Goal: Information Seeking & Learning: Check status

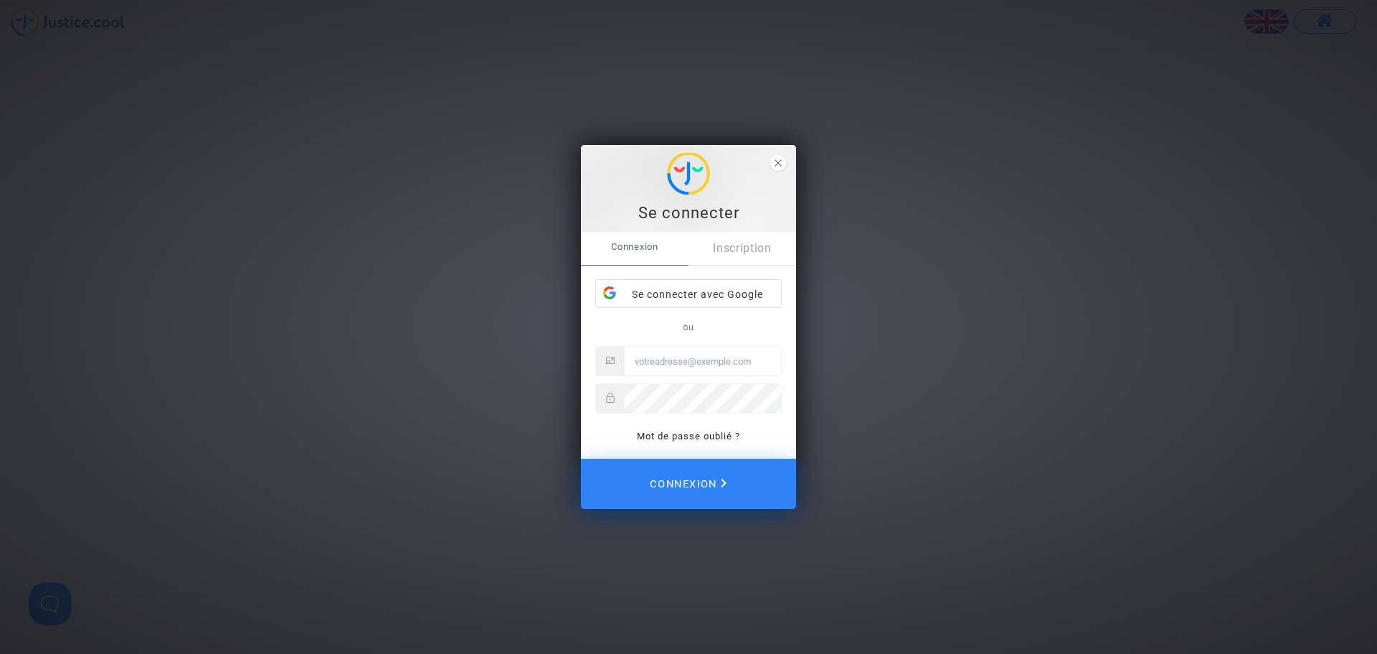
type input "katya.belchinska@skyrefund.com"
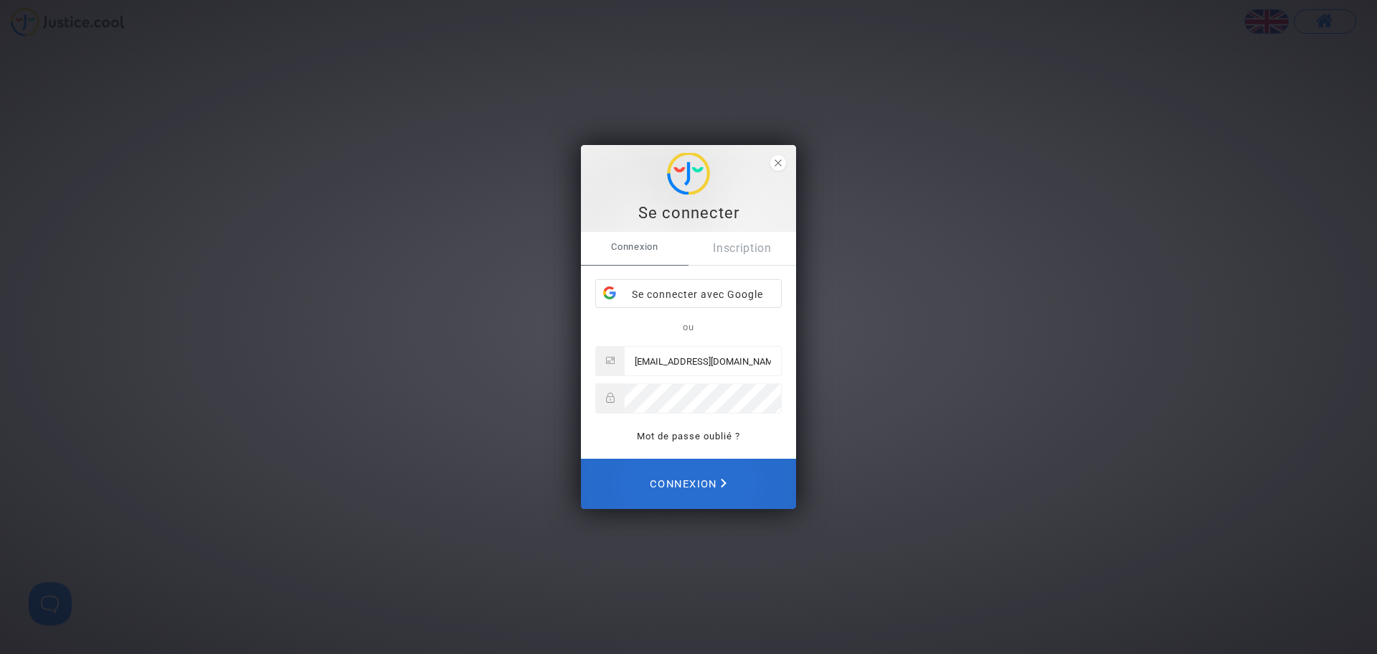
click at [585, 286] on span "Connexion" at bounding box center [688, 484] width 77 height 32
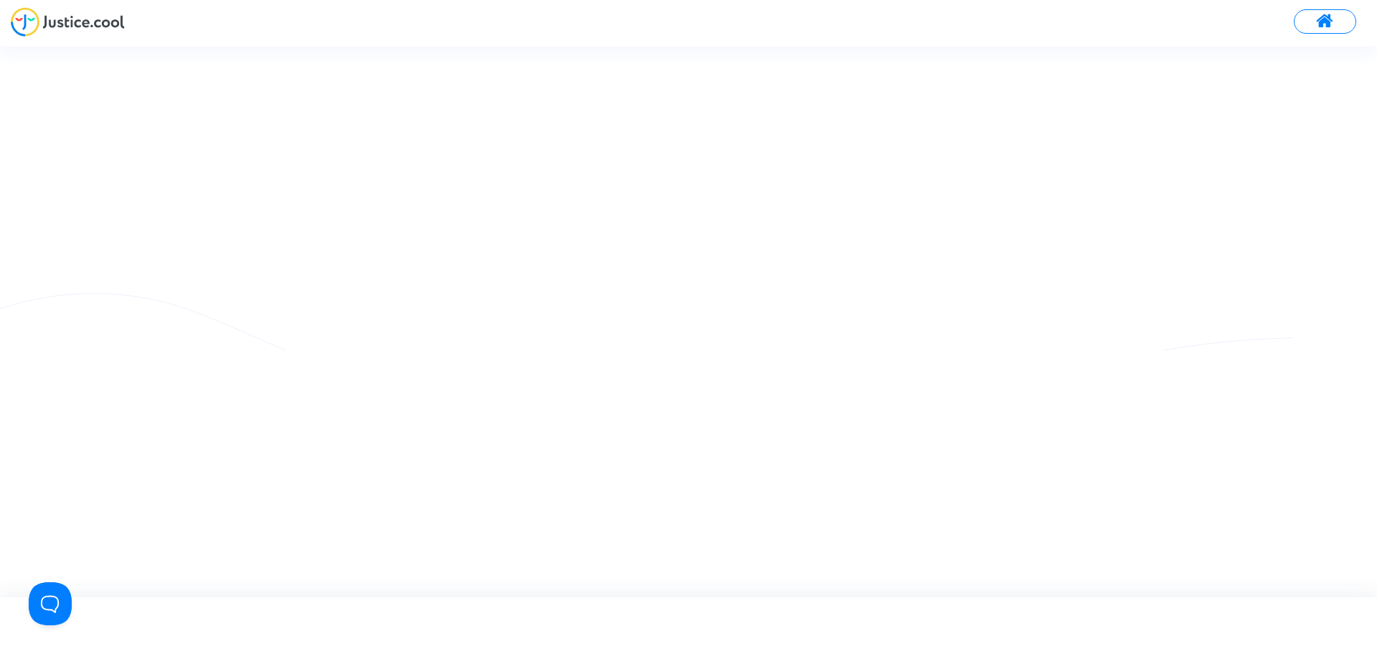
click at [1329, 19] on span at bounding box center [1325, 21] width 18 height 19
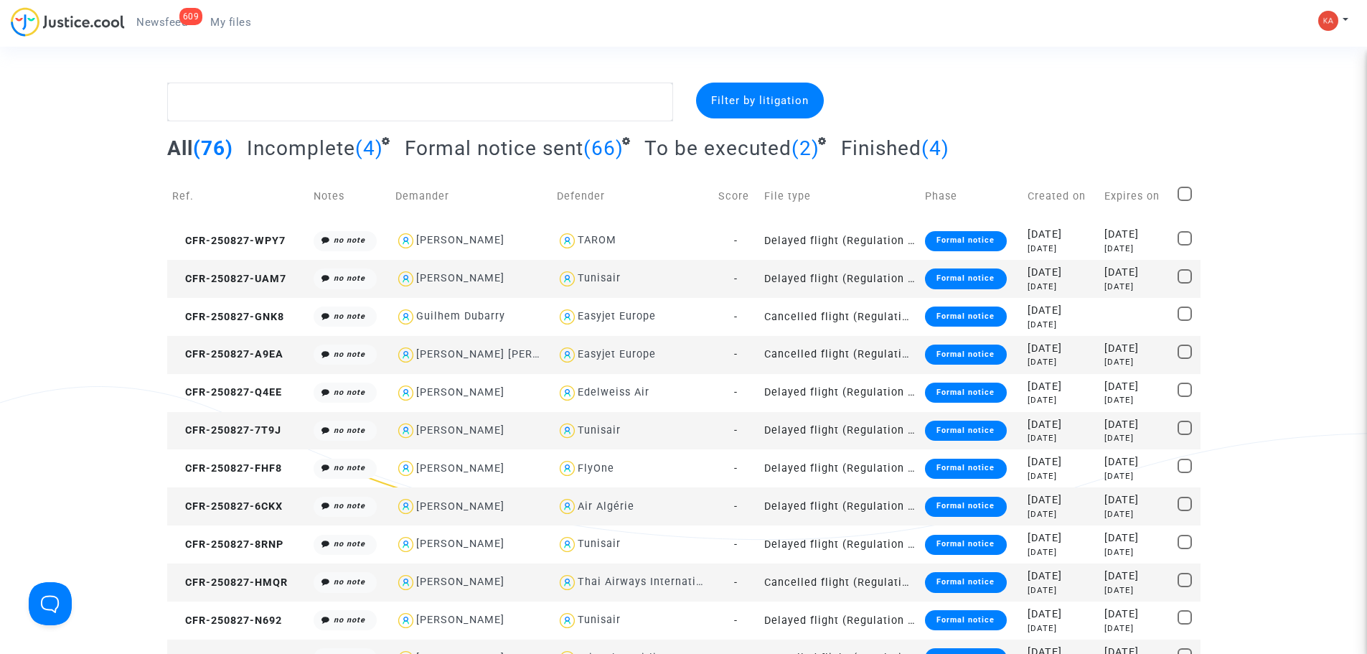
click at [725, 159] on span "To be executed" at bounding box center [717, 148] width 147 height 24
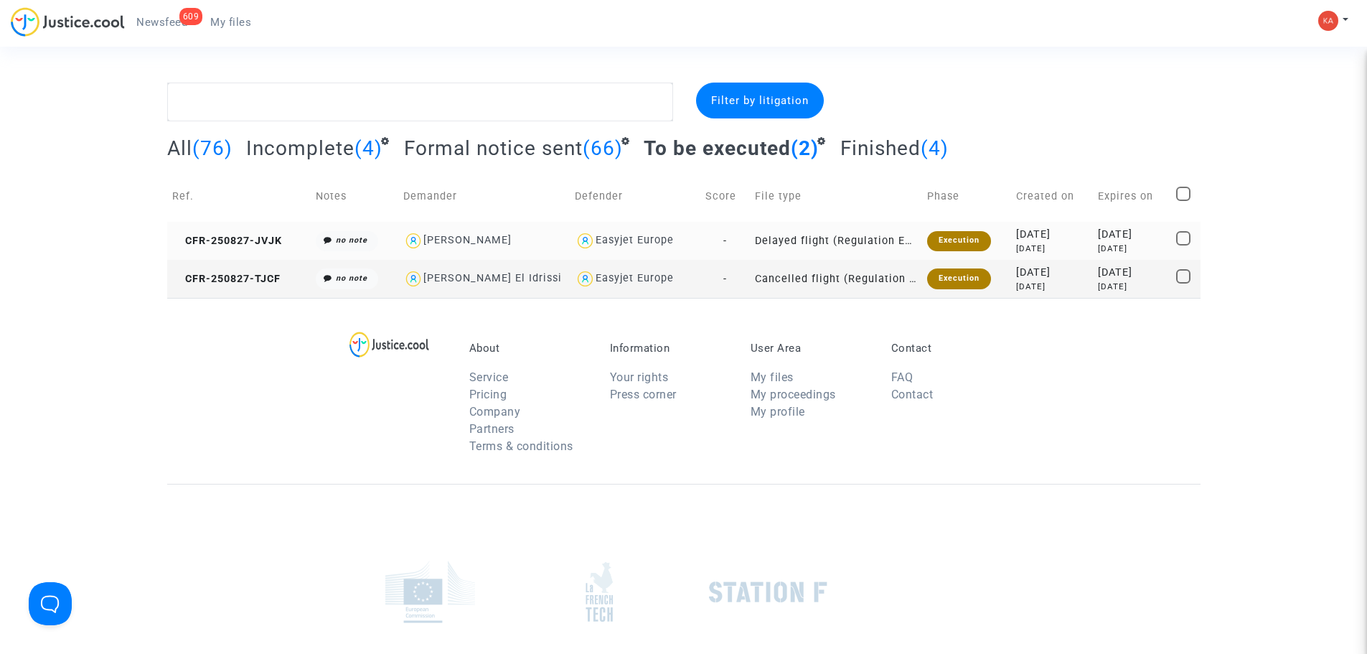
click at [582, 239] on img at bounding box center [585, 240] width 21 height 21
type textarea "@"Easyjet Europe""
click at [582, 239] on img at bounding box center [585, 240] width 21 height 21
click at [253, 245] on span "CFR-250827-JVJK" at bounding box center [227, 241] width 110 height 12
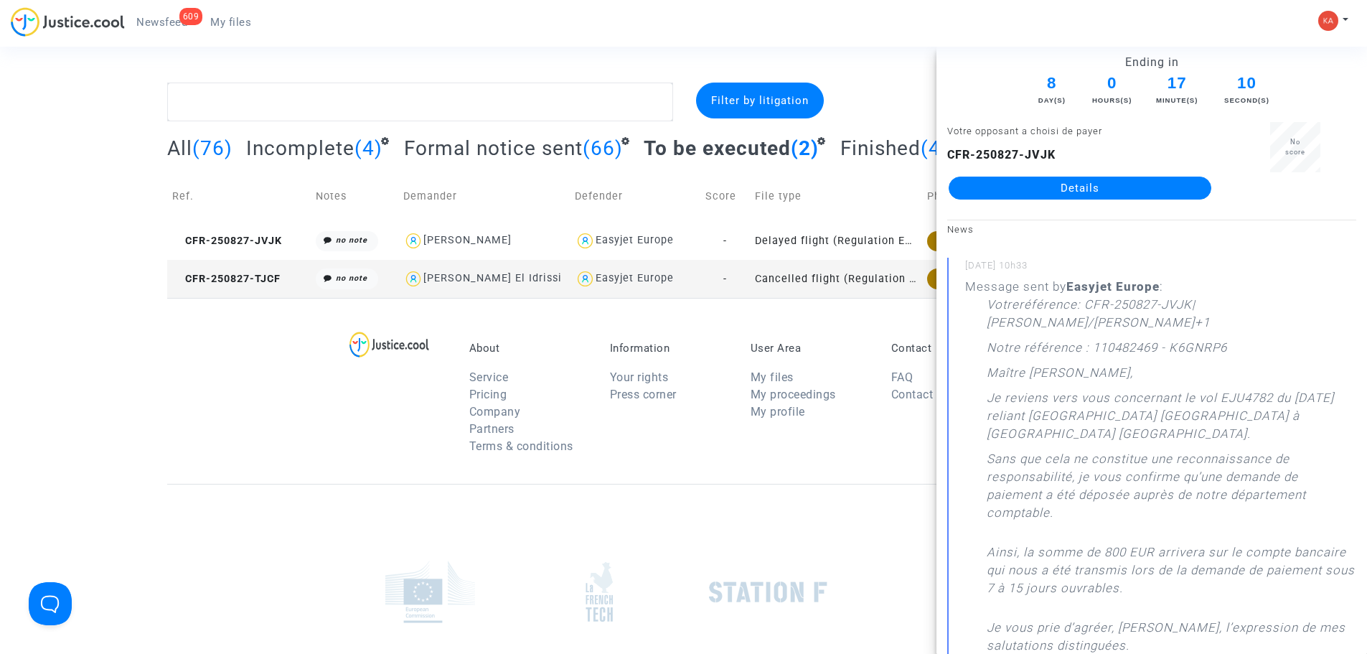
drag, startPoint x: 1133, startPoint y: 471, endPoint x: 954, endPoint y: 273, distance: 266.7
click at [954, 273] on div "09/09/2025 - 10h33 Message sent by Easyjet Europe : Votreréférence : CFR-250827…" at bounding box center [1151, 516] width 409 height 516
copy div "09/09/2025 - 10h33 Message sent by Easyjet Europe : Votreréférence : CFR-250827…"
click at [887, 59] on section "Filter by litigation All (76) Incomplete (4) Formal notice sent (66) To be exec…" at bounding box center [683, 415] width 1367 height 830
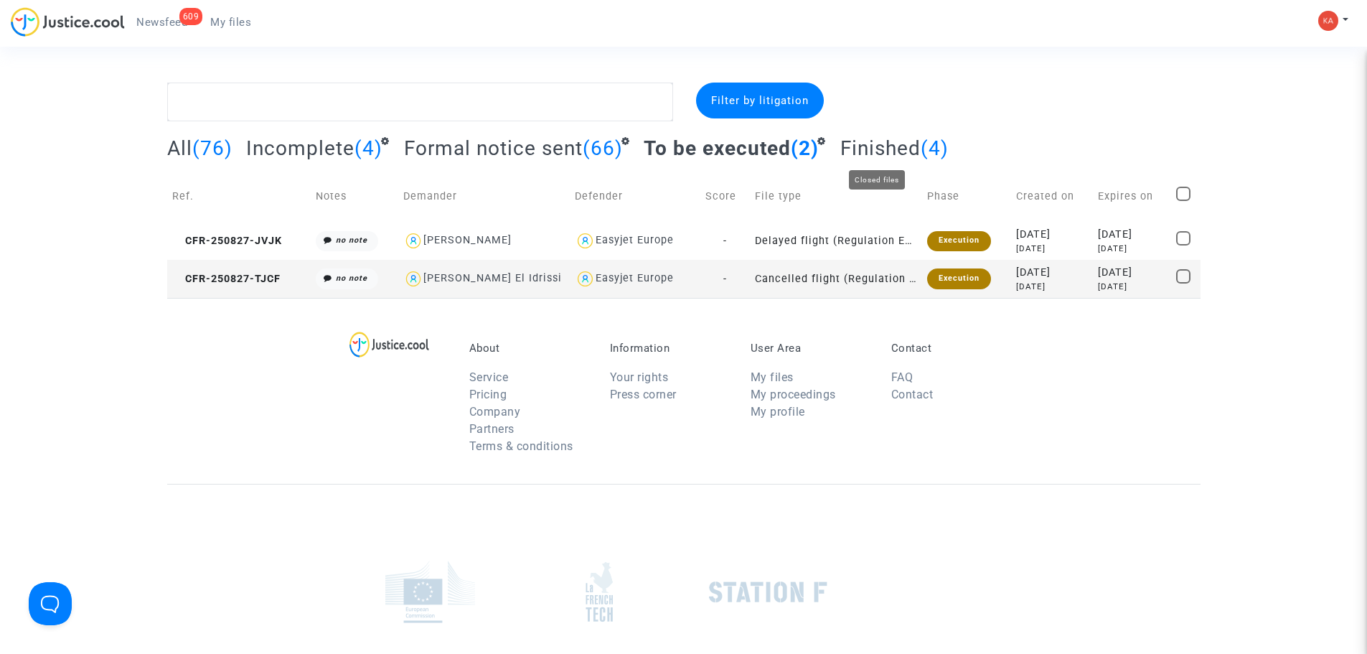
click at [887, 151] on span "Finished" at bounding box center [880, 148] width 80 height 24
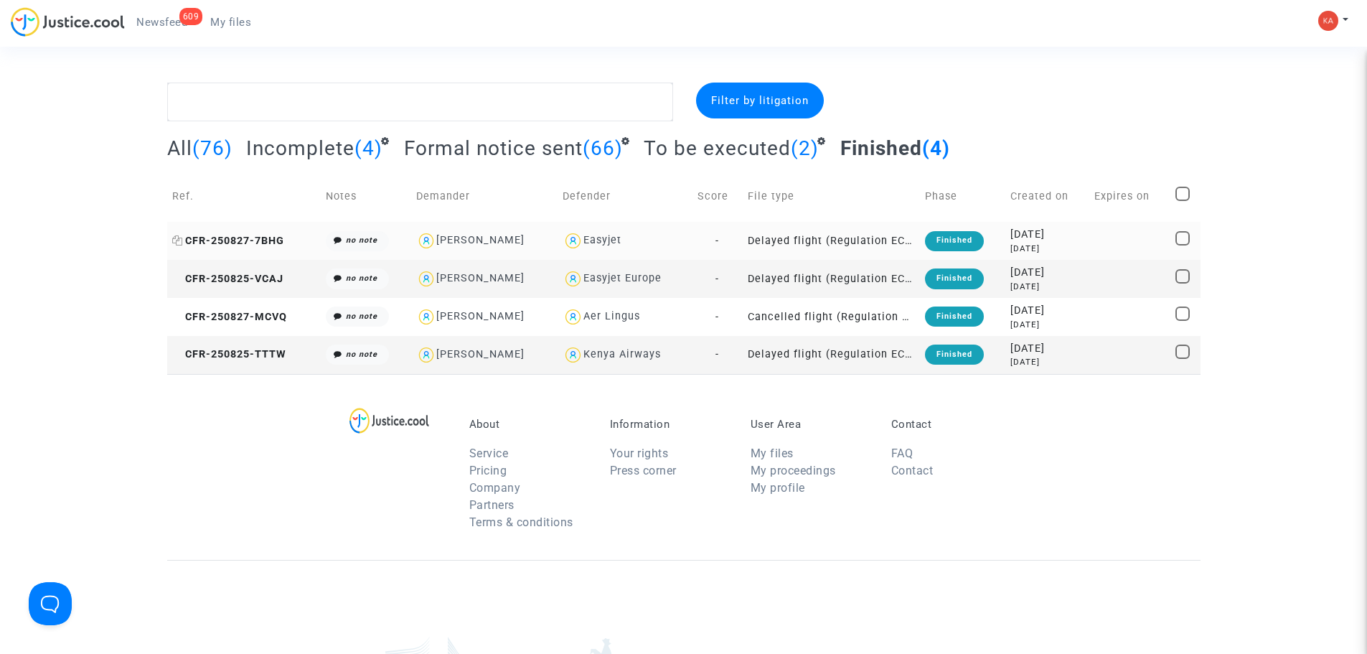
click at [211, 237] on span "CFR-250827-7BHG" at bounding box center [228, 241] width 112 height 12
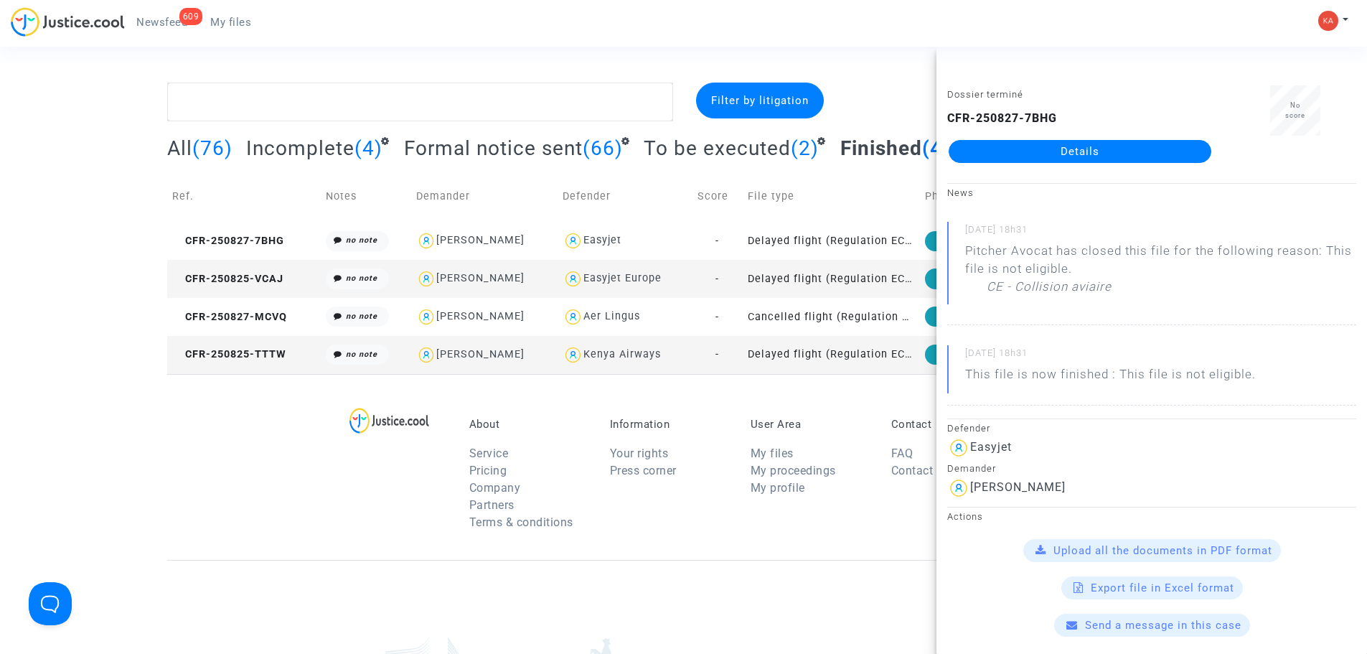
click at [1050, 144] on link "Details" at bounding box center [1079, 151] width 263 height 23
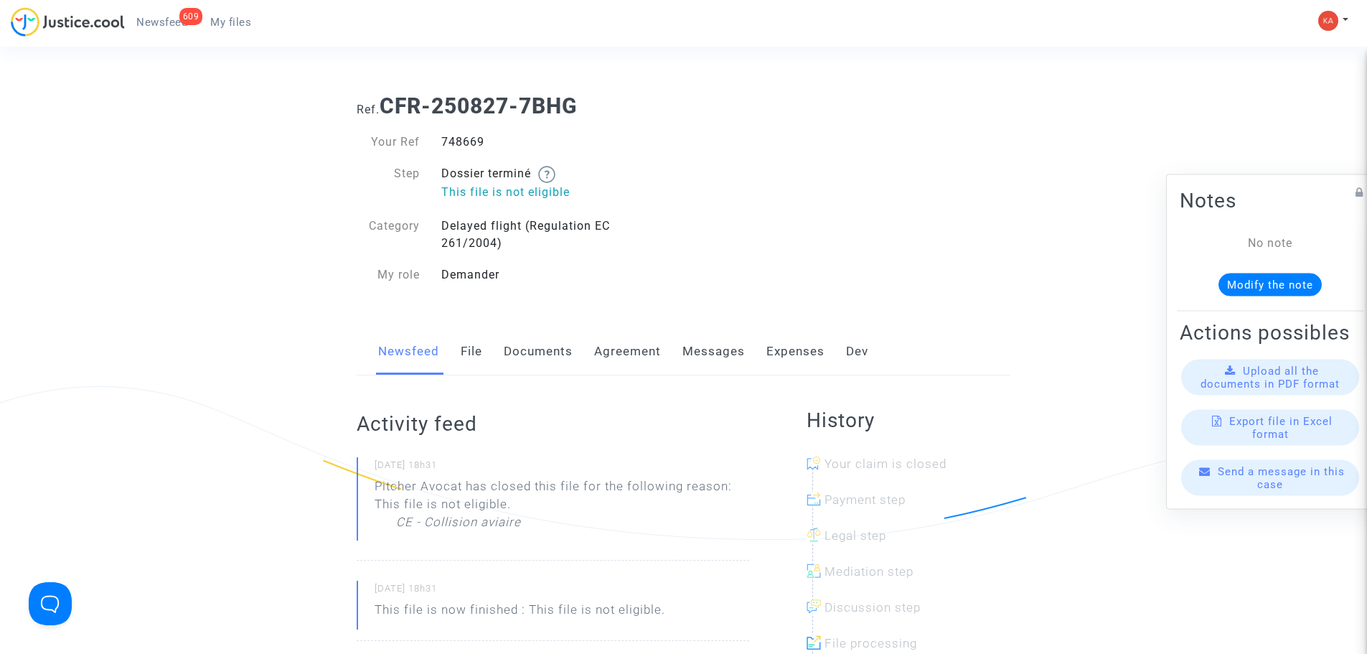
drag, startPoint x: 499, startPoint y: 140, endPoint x: 440, endPoint y: 148, distance: 58.6
click at [440, 148] on div "748669" at bounding box center [556, 141] width 253 height 17
copy div "748669"
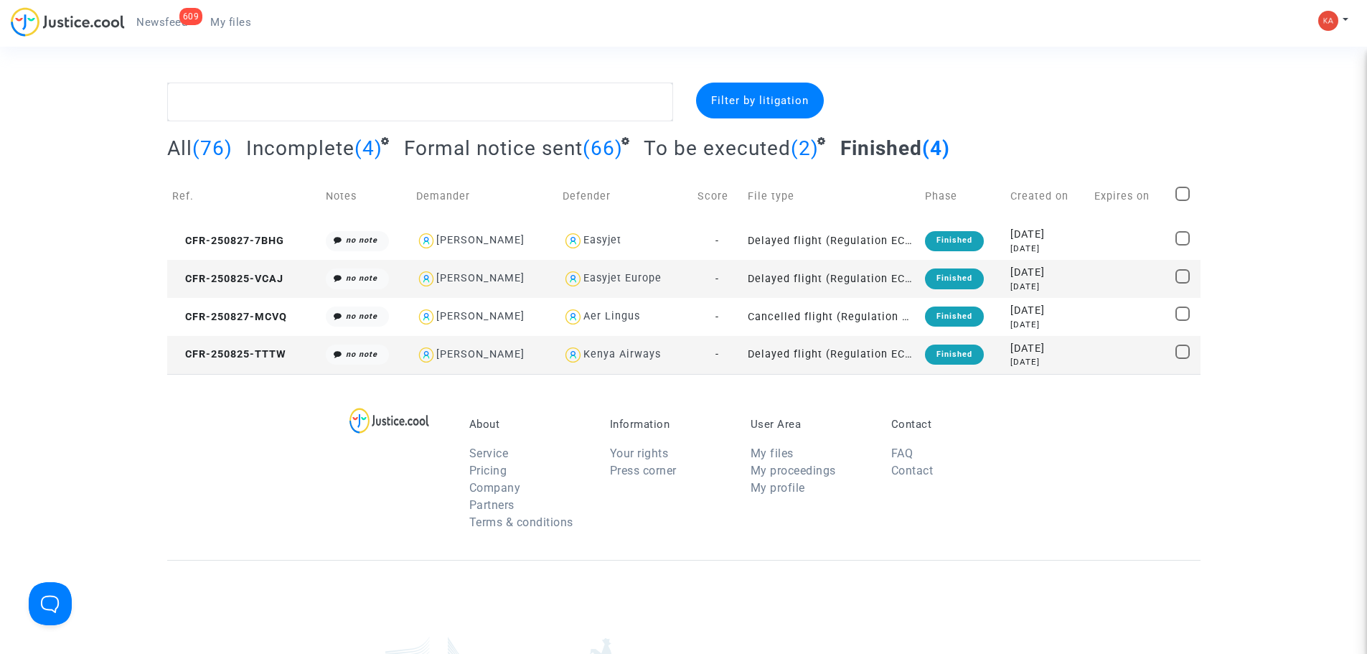
click at [519, 278] on div "Alexandra Chauveau" at bounding box center [480, 278] width 88 height 12
type textarea "@"Alexandra Chauveau" @"Pitcher Avocat""
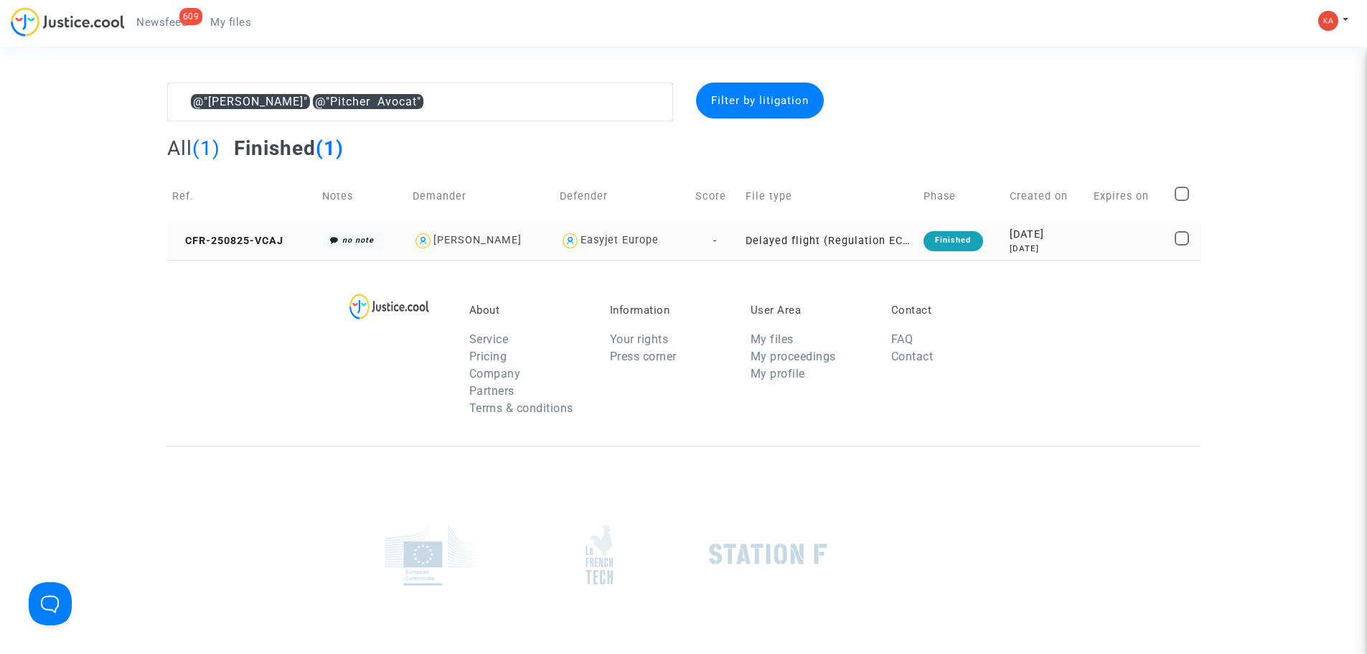
click at [422, 234] on img at bounding box center [423, 240] width 21 height 21
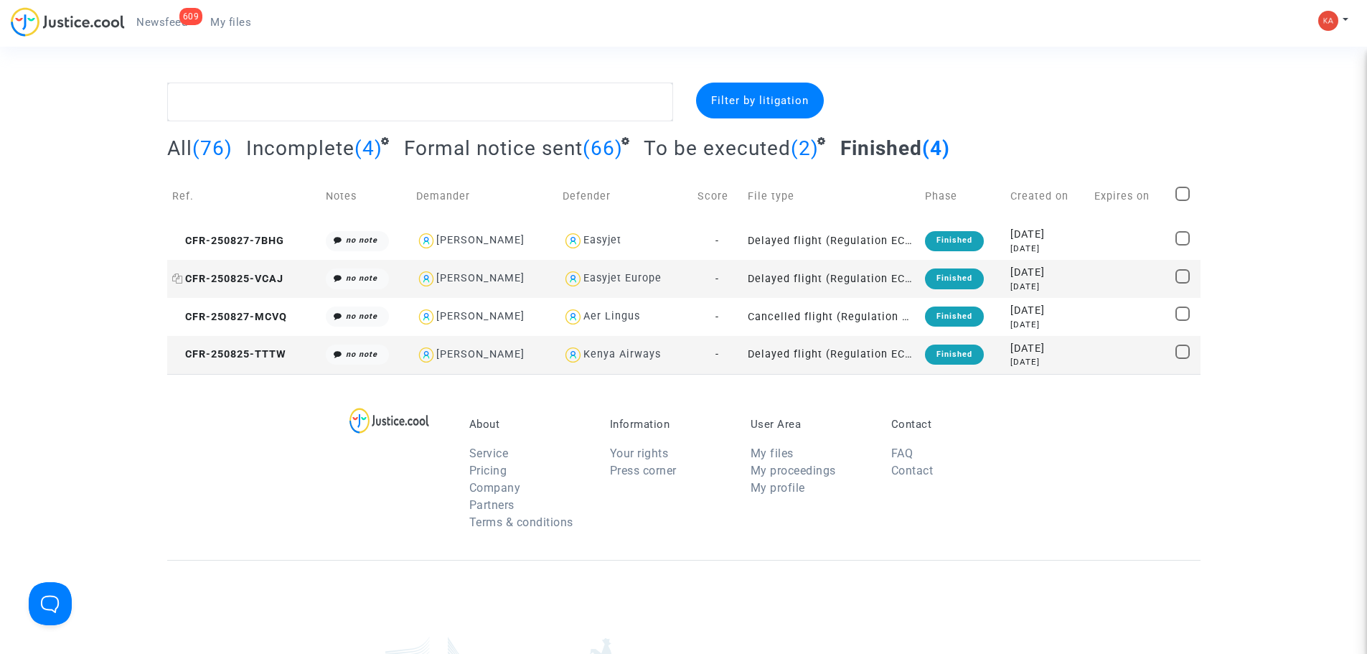
click at [247, 277] on span "CFR-250825-VCAJ" at bounding box center [227, 279] width 111 height 12
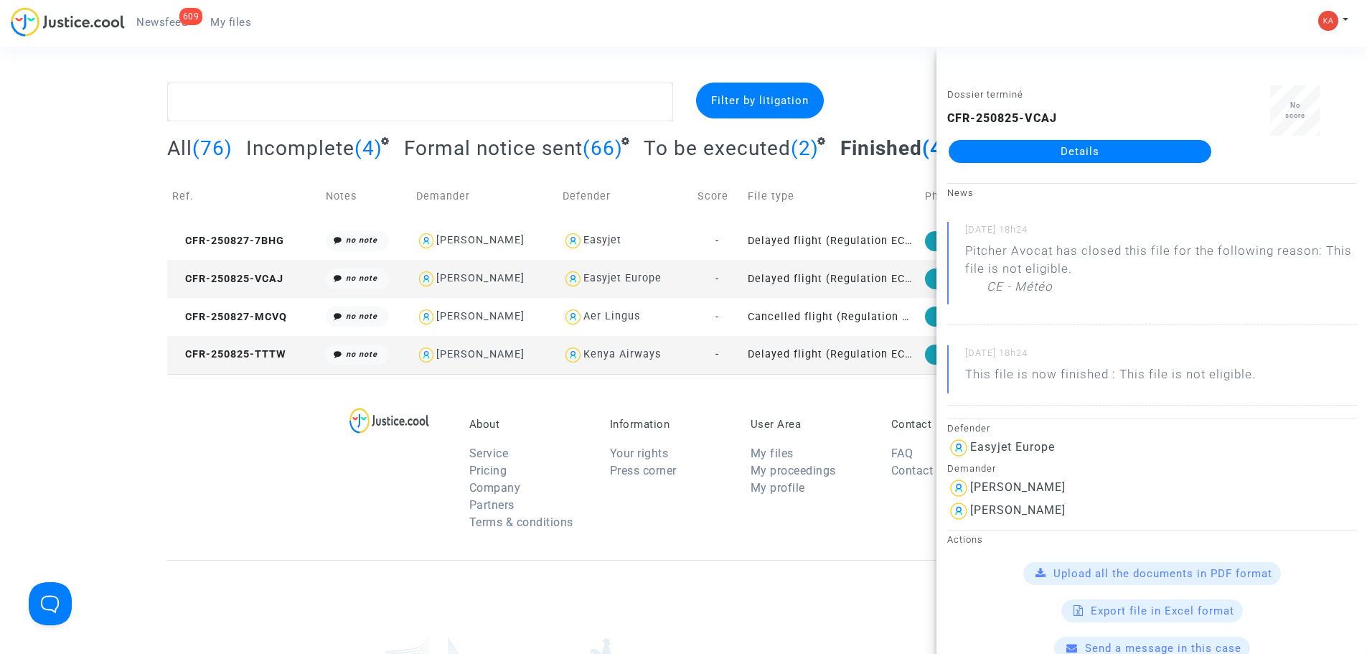
click at [1122, 146] on link "Details" at bounding box center [1079, 151] width 263 height 23
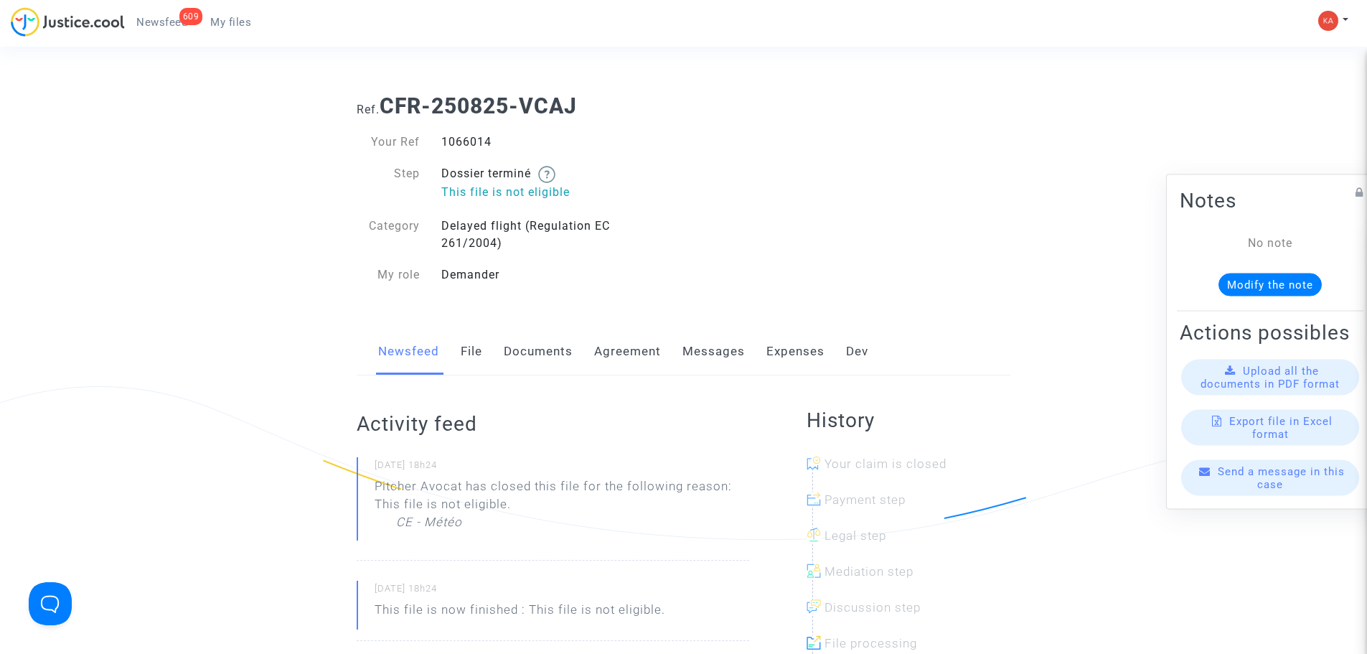
drag, startPoint x: 503, startPoint y: 143, endPoint x: 439, endPoint y: 139, distance: 64.0
click at [439, 139] on div "1066014" at bounding box center [556, 141] width 253 height 17
copy div "1066014"
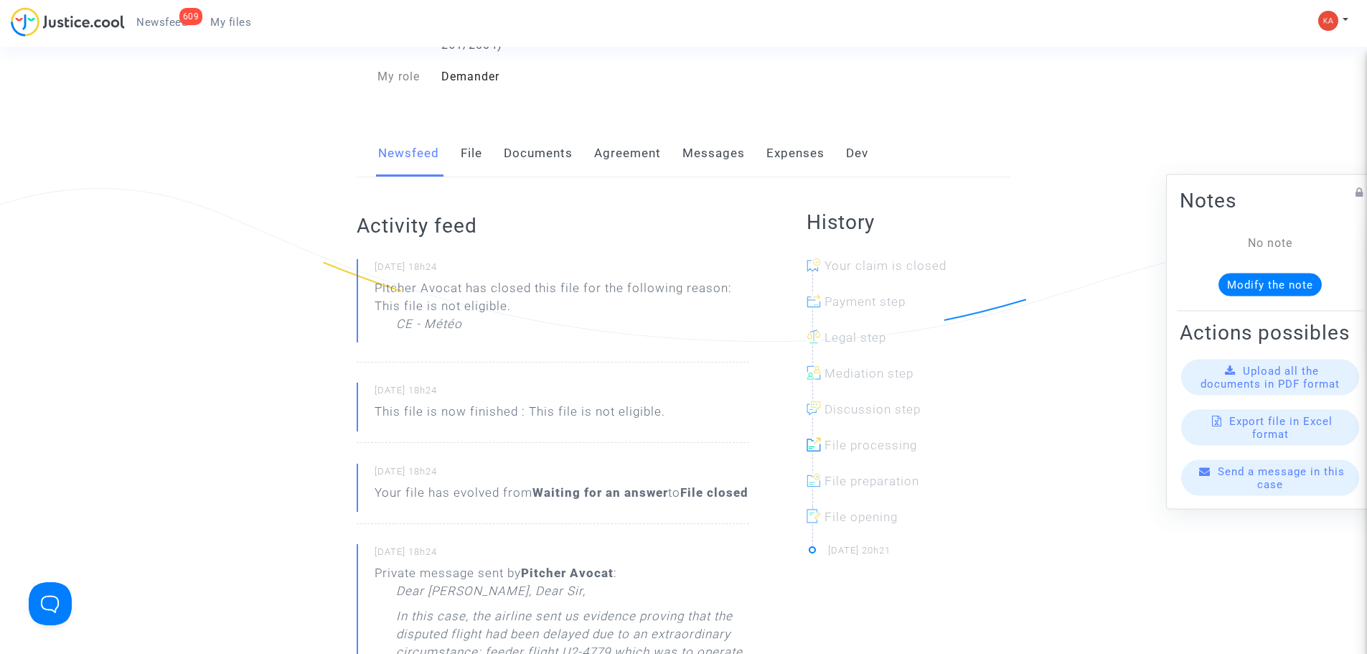
scroll to position [287, 0]
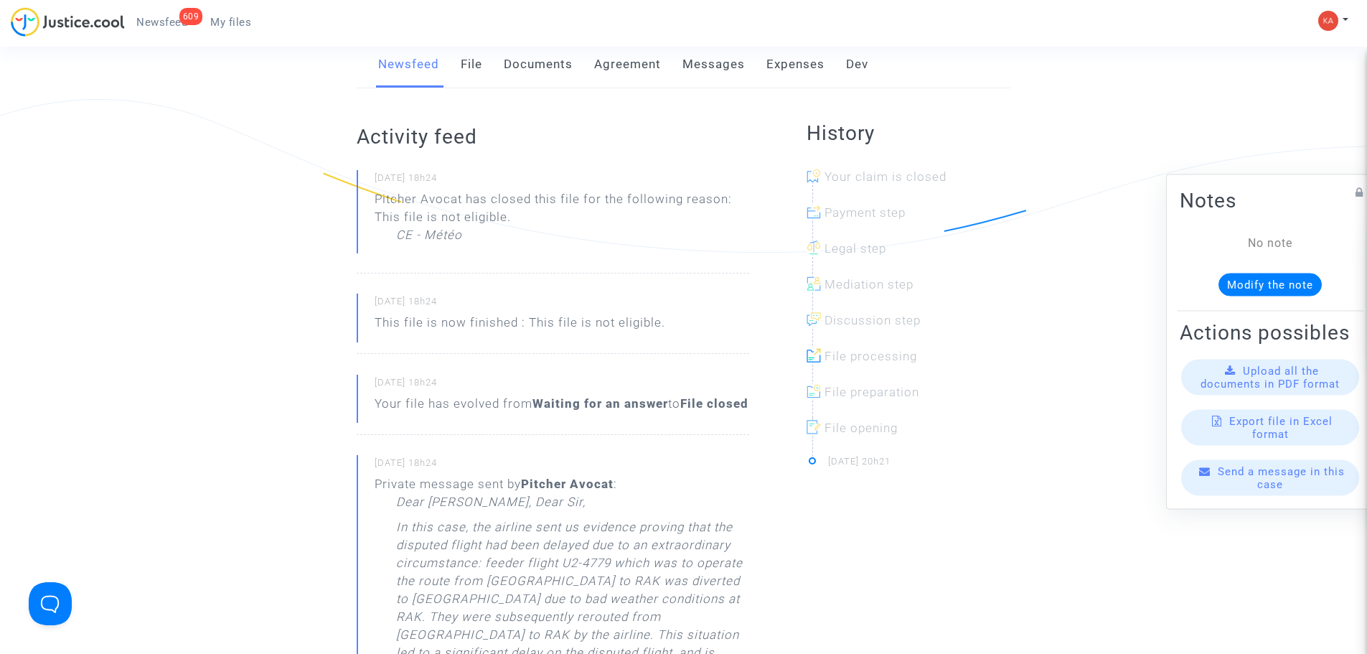
click at [164, 23] on span "Newsfeed" at bounding box center [161, 22] width 51 height 13
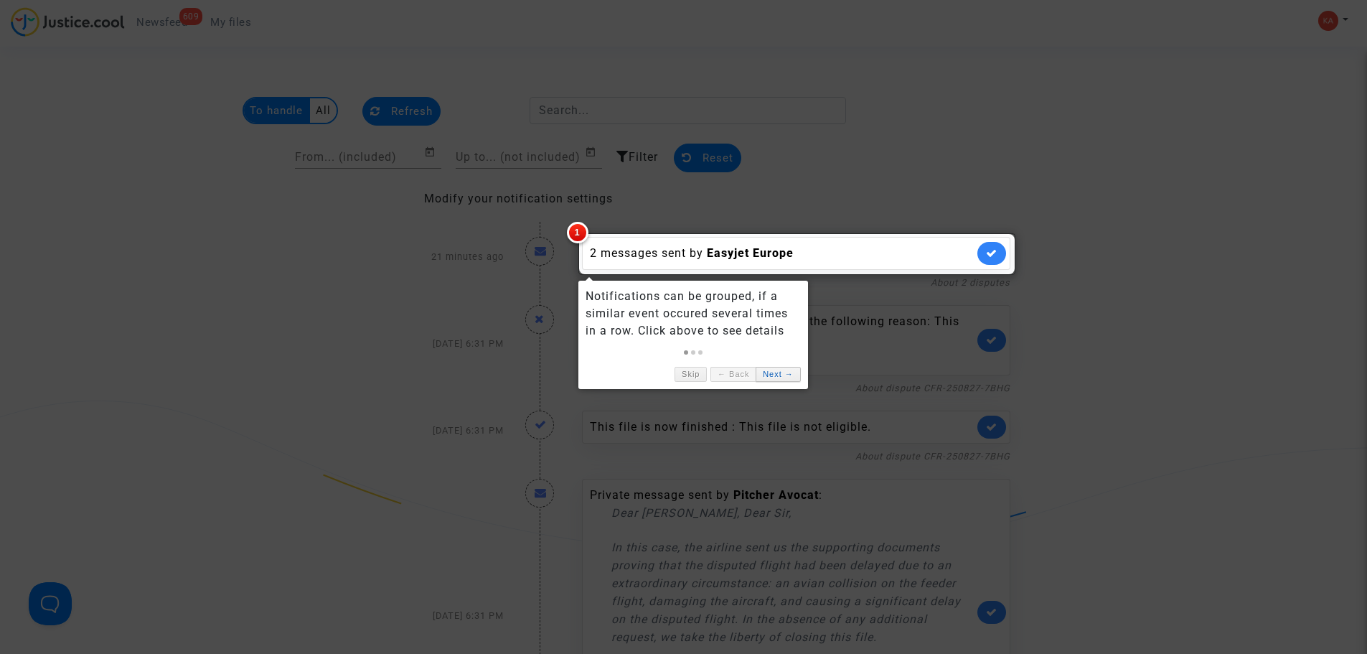
click at [771, 369] on link "Next →" at bounding box center [777, 374] width 44 height 15
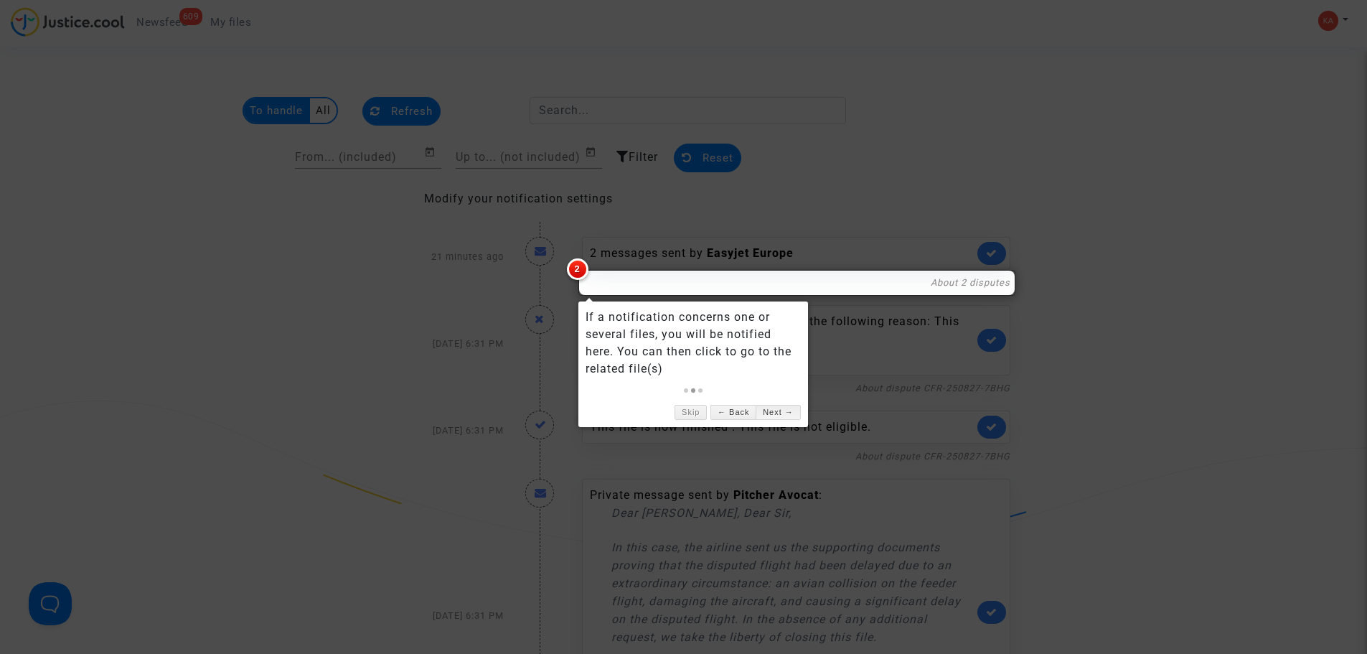
click at [782, 413] on link "Next →" at bounding box center [777, 412] width 44 height 15
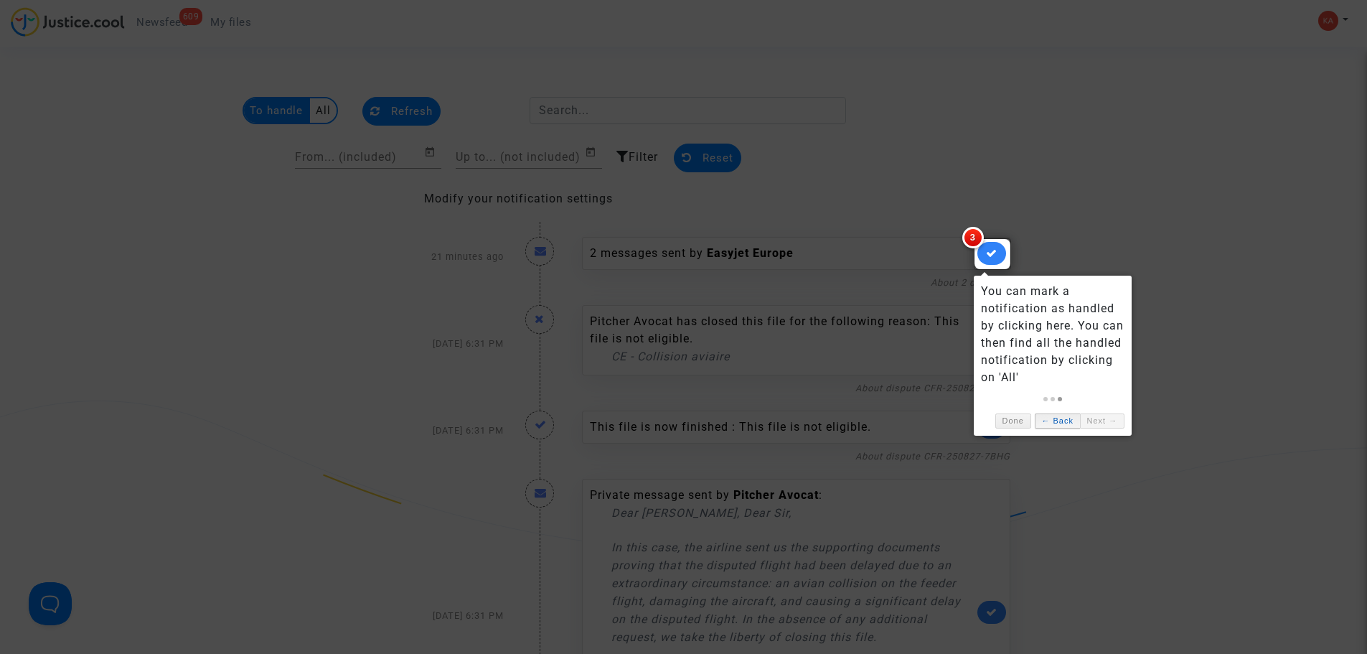
click at [1044, 420] on link "← Back" at bounding box center [1057, 420] width 45 height 15
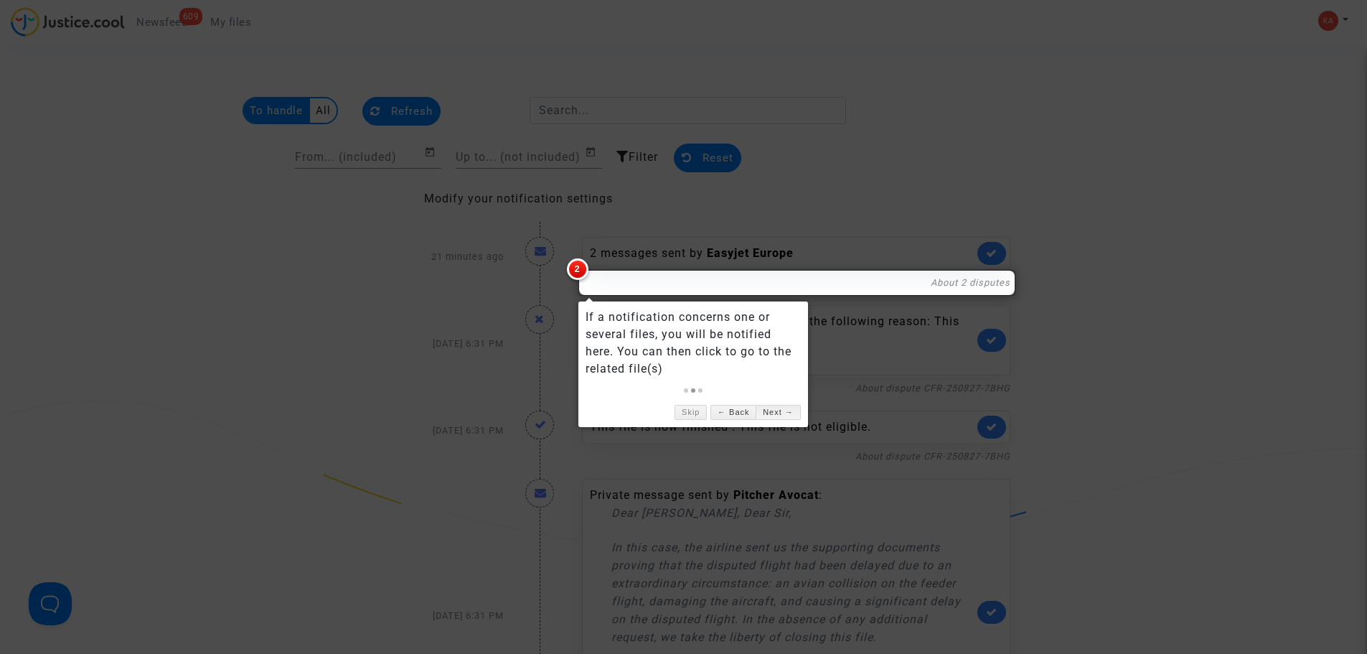
click at [778, 410] on link "Next →" at bounding box center [777, 412] width 44 height 15
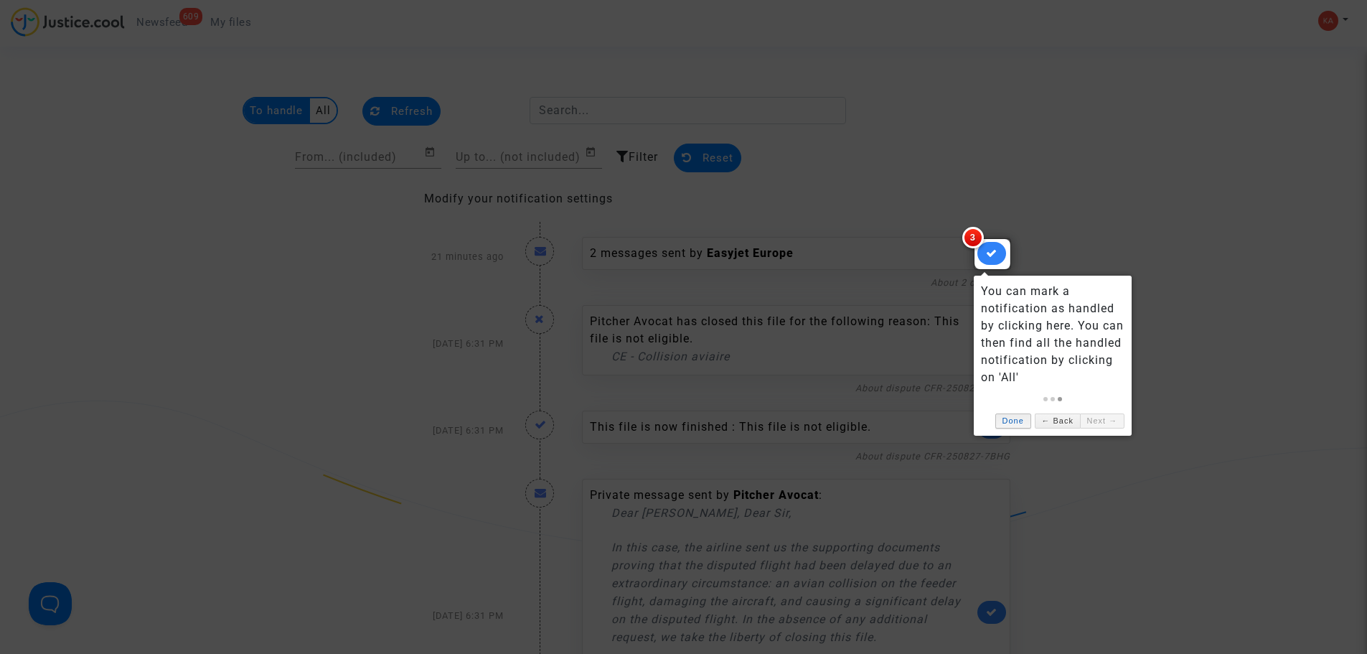
click at [1020, 417] on link "Done" at bounding box center [1013, 420] width 36 height 15
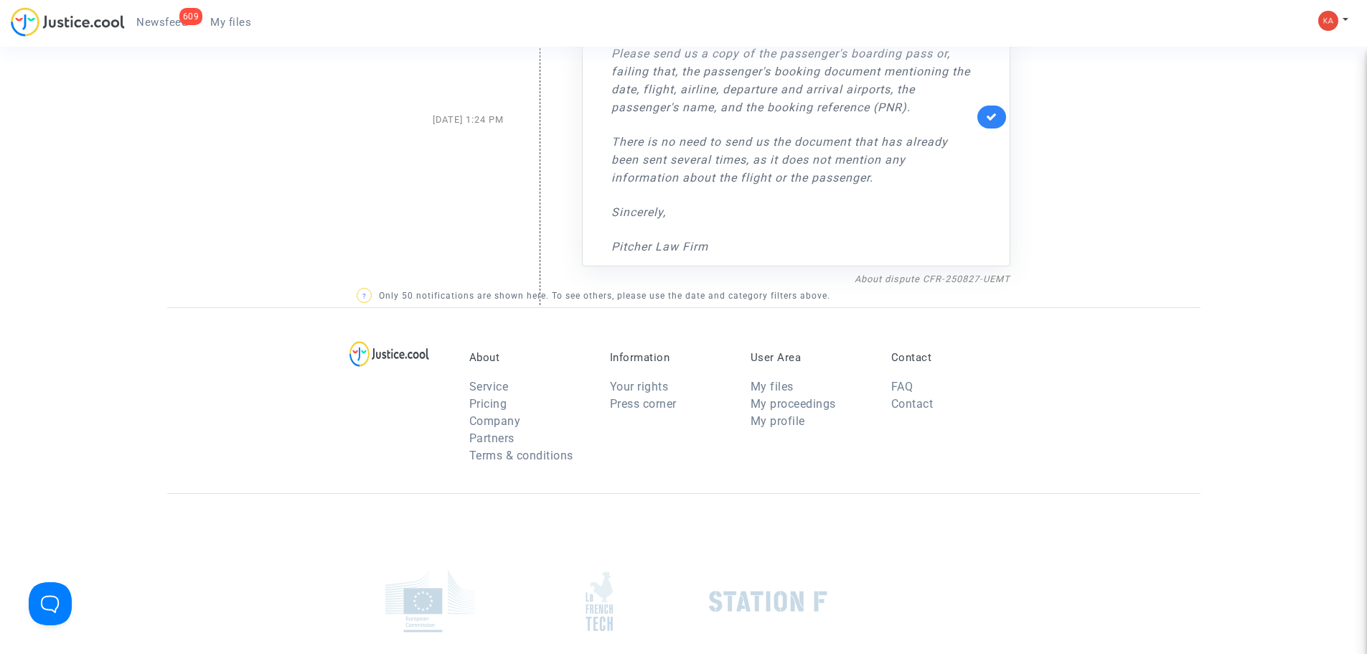
scroll to position [8060, 0]
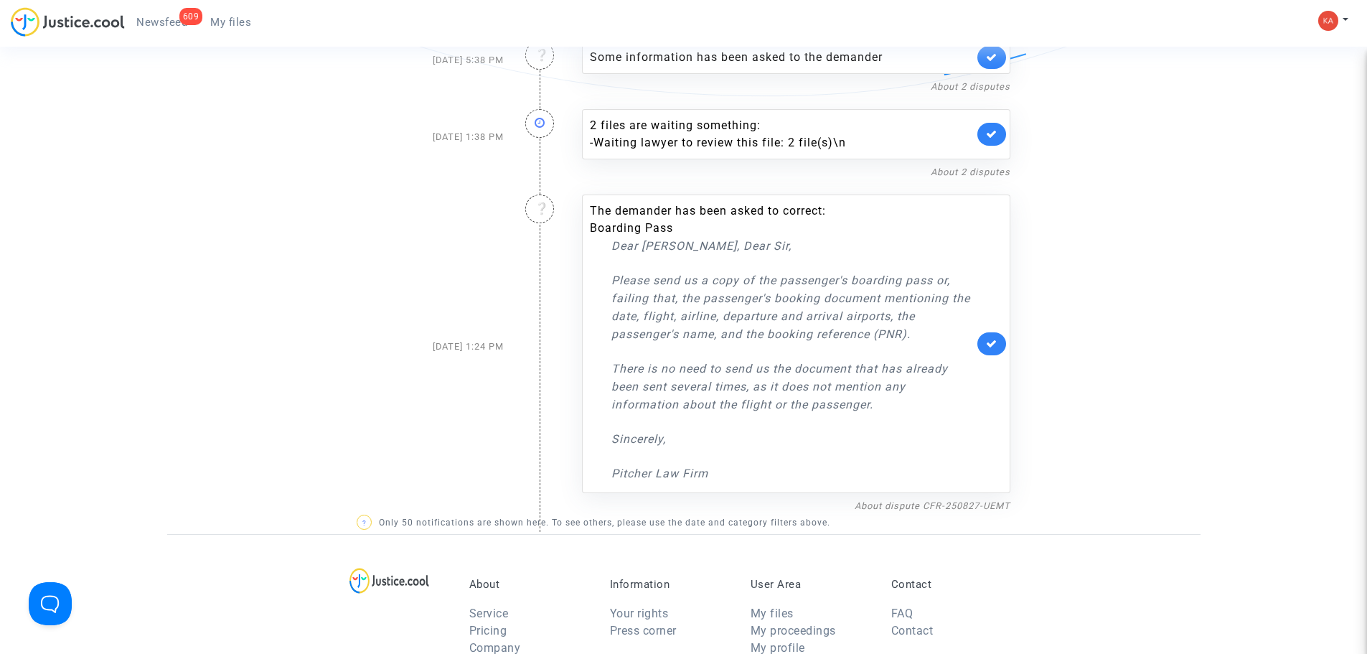
click at [683, 237] on p "Dear Madam, Dear Sir," at bounding box center [792, 246] width 362 height 18
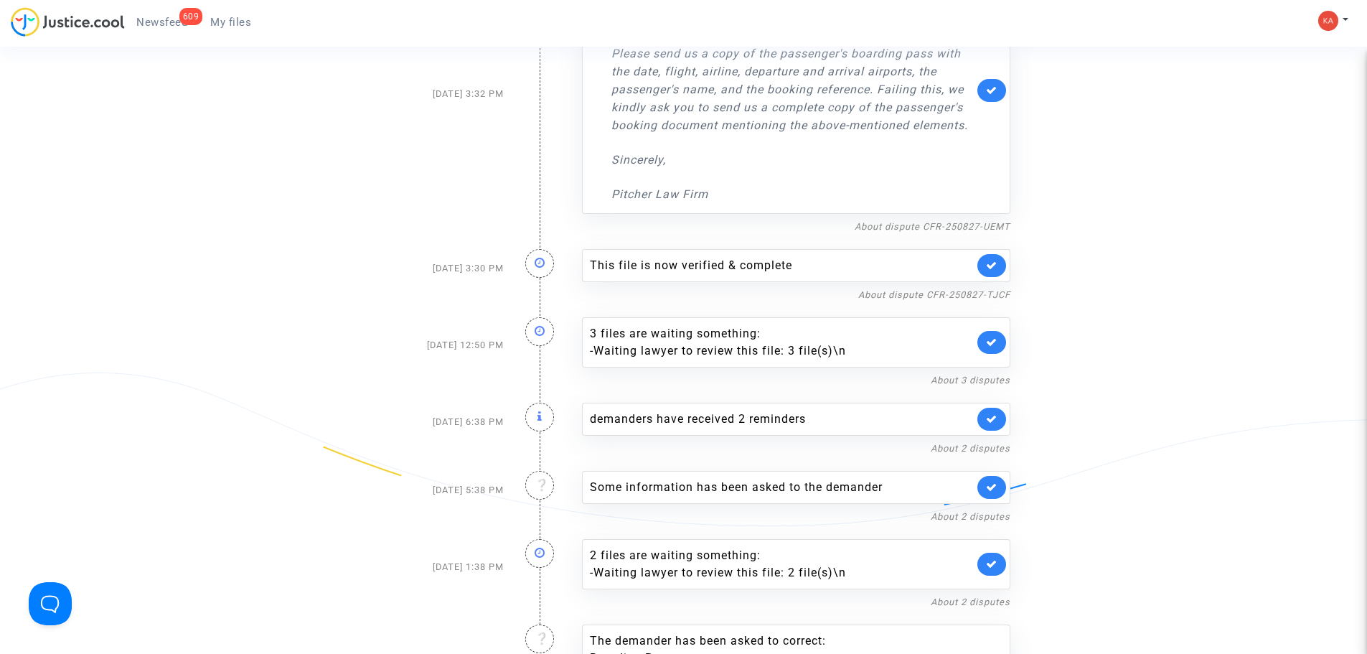
scroll to position [7558, 0]
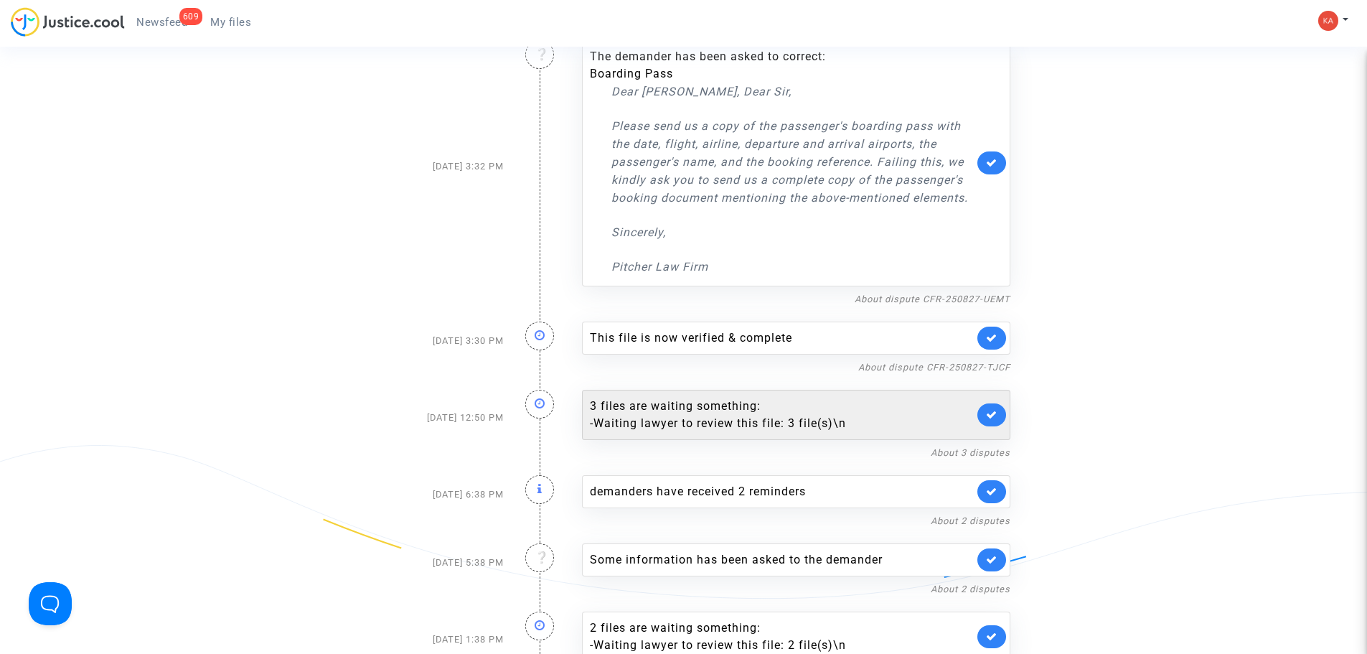
click at [656, 397] on div "3 files are waiting something: - Waiting lawyer to review this file: 3 file(s)\n" at bounding box center [782, 414] width 384 height 34
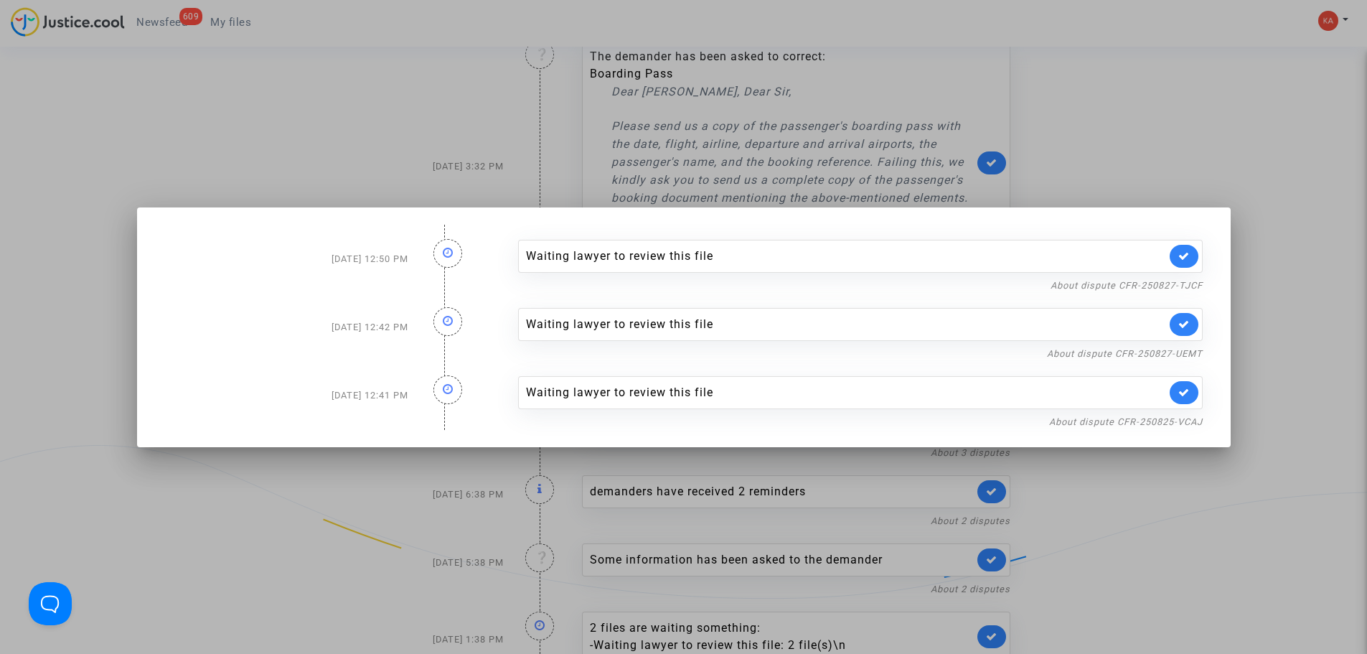
click at [443, 251] on icon at bounding box center [448, 252] width 11 height 11
click at [620, 258] on div "Waiting lawyer to review this file" at bounding box center [846, 256] width 640 height 17
click at [1136, 283] on link "About dispute CFR-250827-TJCF" at bounding box center [1126, 285] width 152 height 11
click at [1214, 176] on div at bounding box center [683, 327] width 1367 height 654
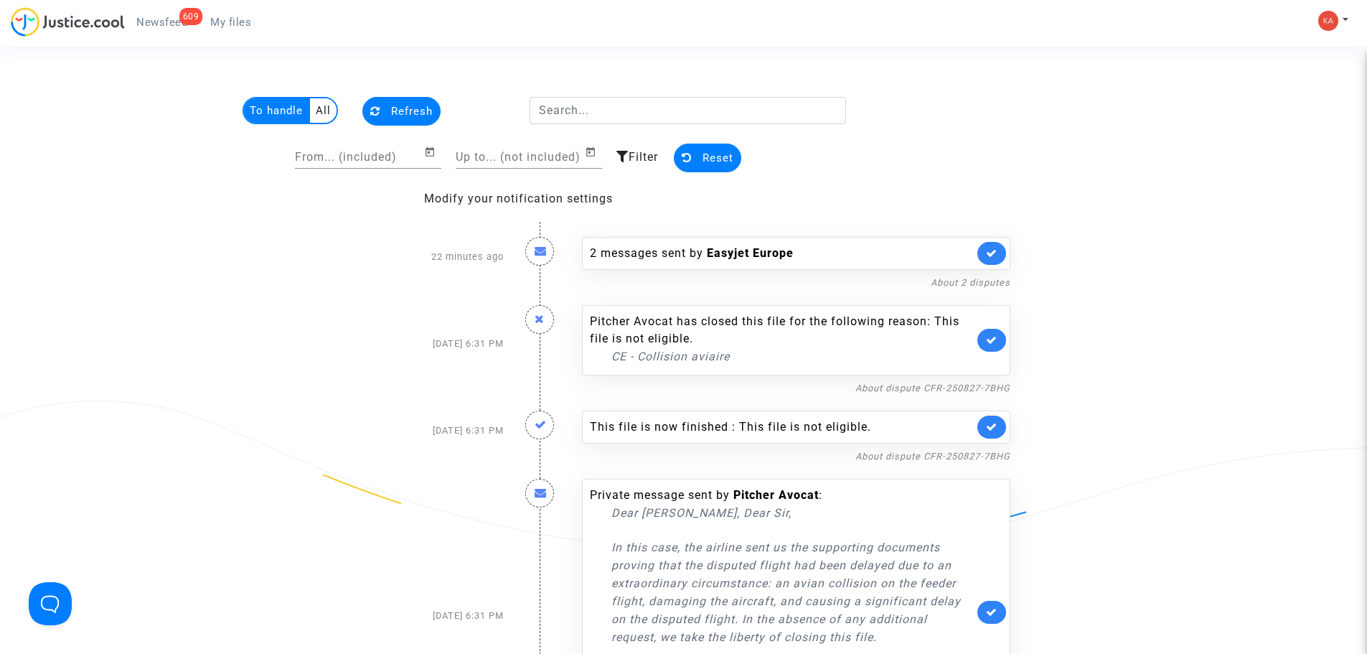
scroll to position [7558, 0]
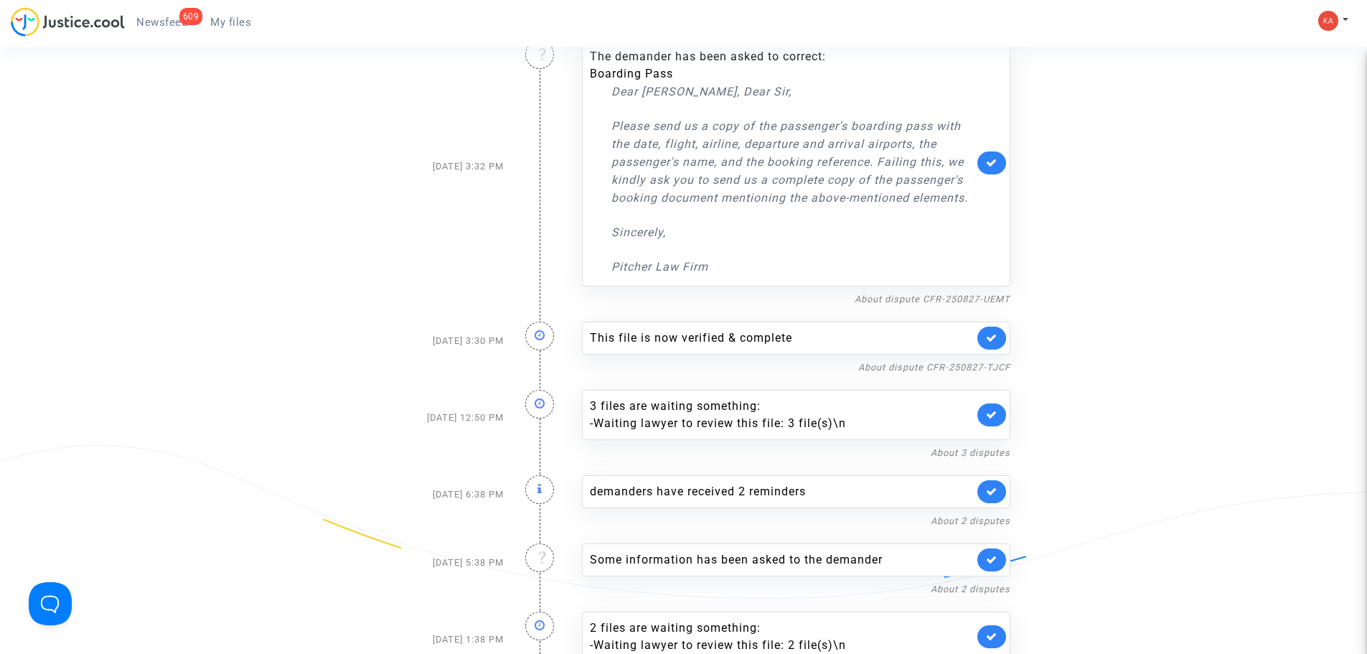
click at [540, 483] on icon at bounding box center [539, 488] width 5 height 11
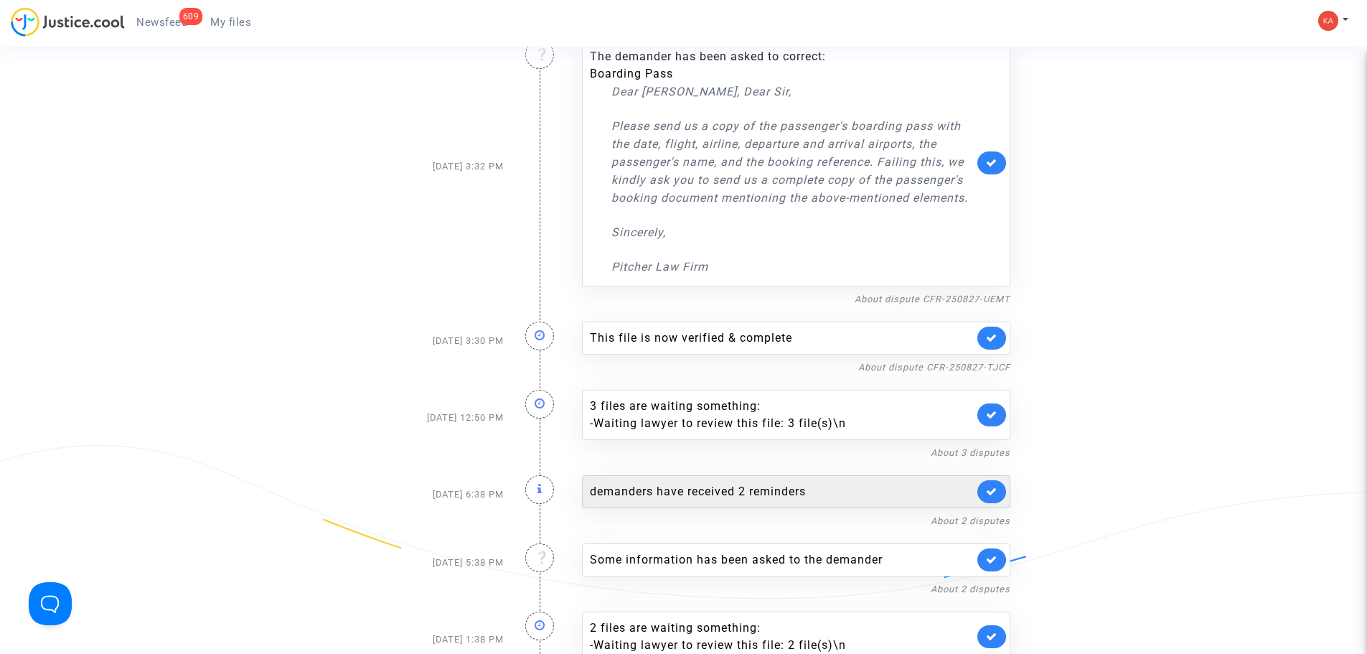
click at [674, 483] on div "demanders have received 2 reminders" at bounding box center [782, 491] width 384 height 17
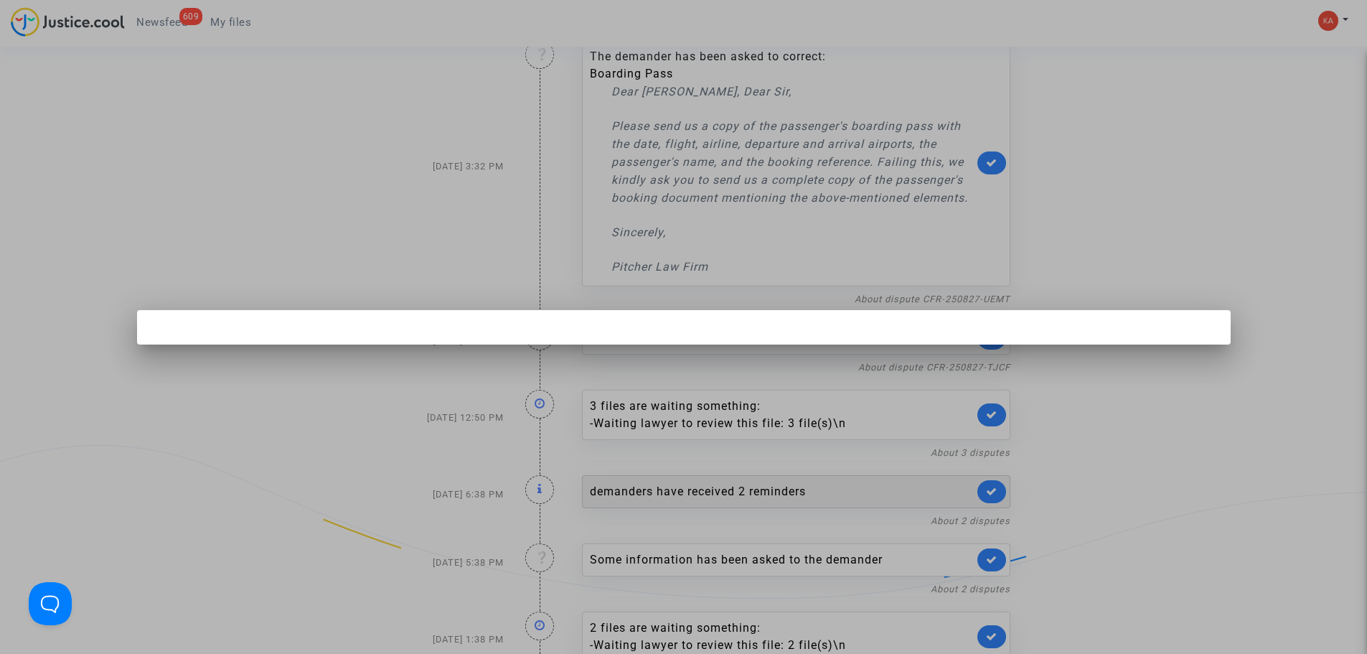
scroll to position [0, 0]
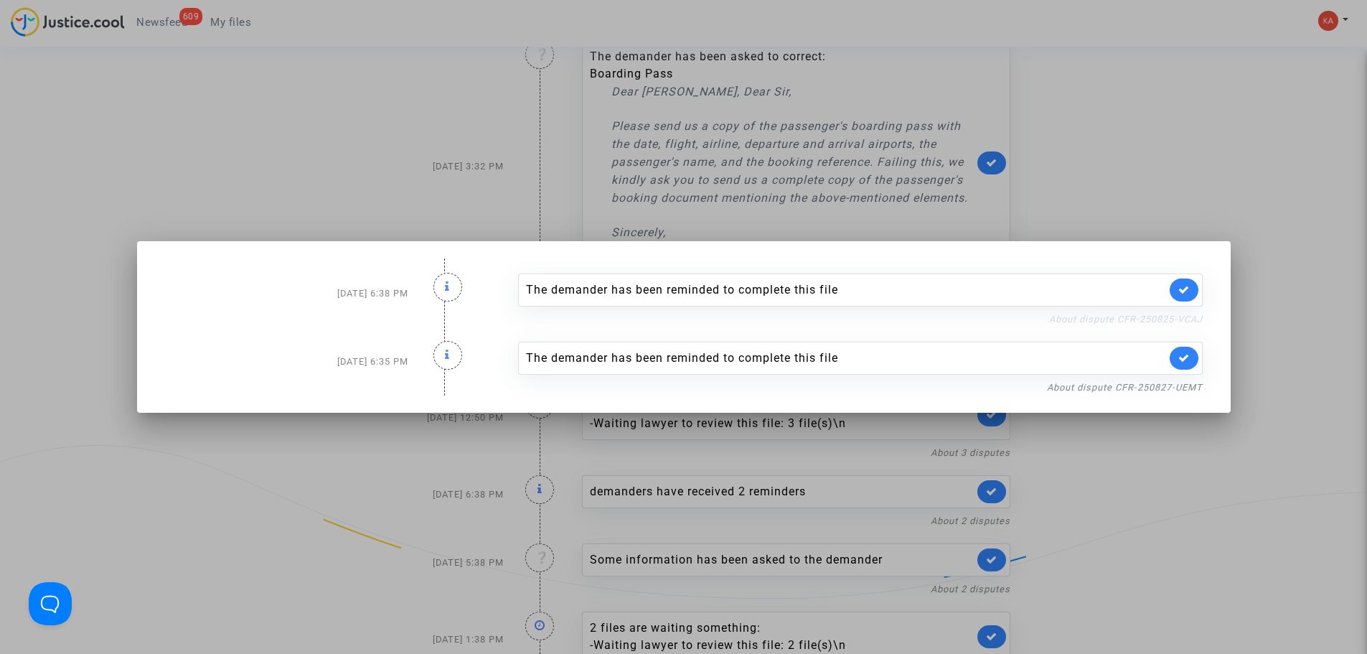
click at [1103, 316] on link "About dispute CFR-250825-VCAJ" at bounding box center [1126, 319] width 154 height 11
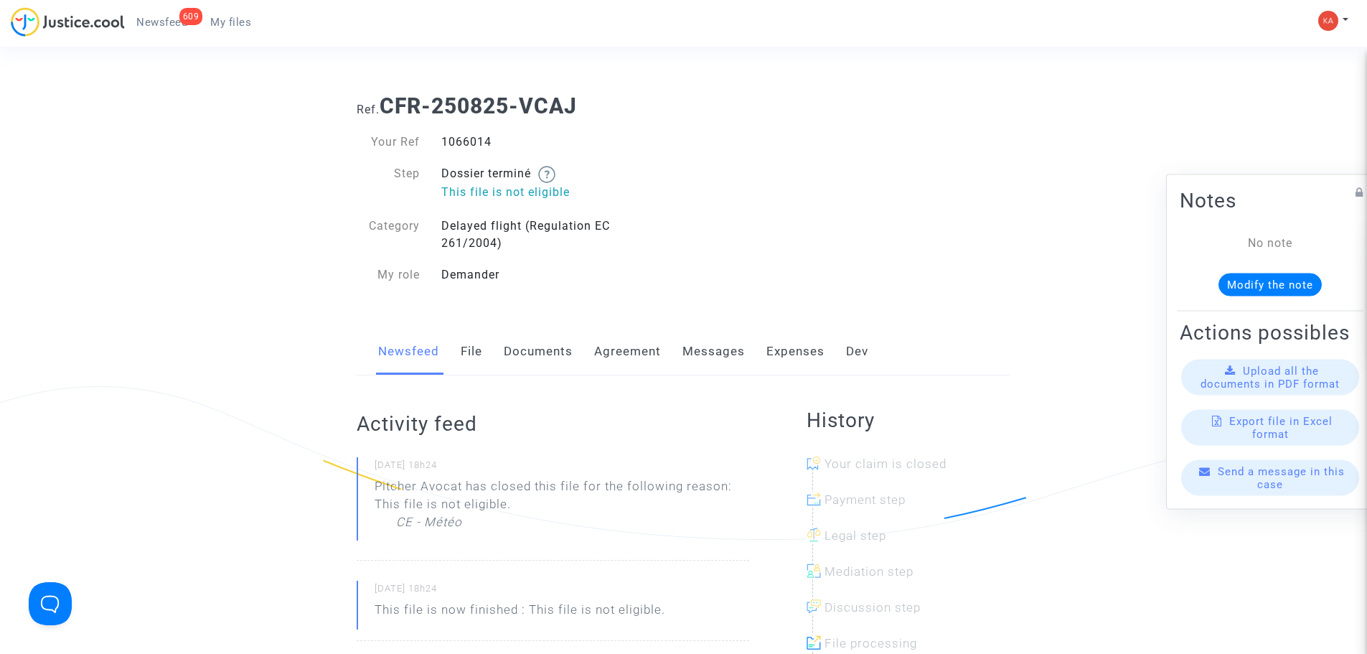
drag, startPoint x: 509, startPoint y: 146, endPoint x: 439, endPoint y: 146, distance: 69.6
click at [439, 146] on div "1066014" at bounding box center [556, 141] width 253 height 17
copy div "1066014"
